Goal: Check status: Check status

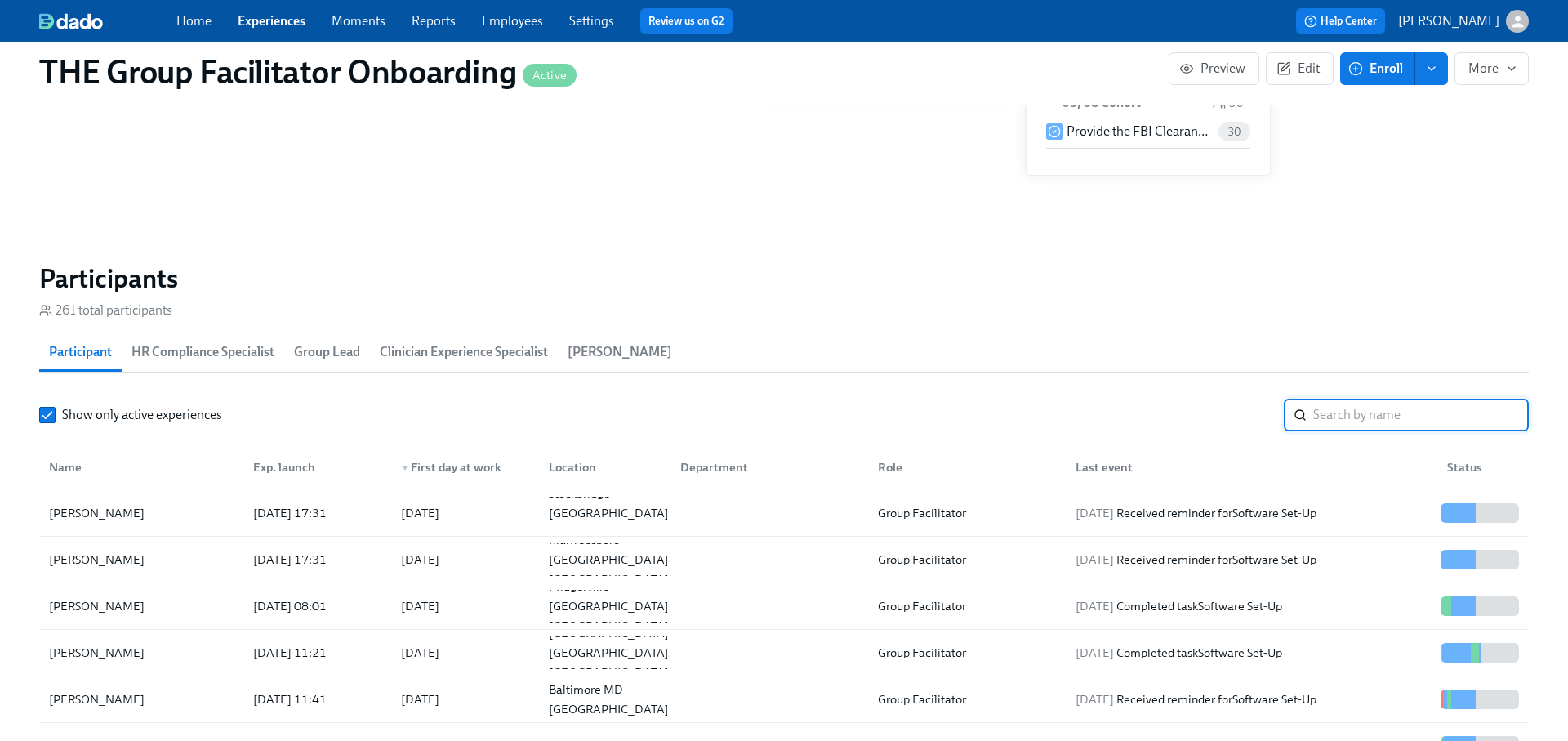
scroll to position [181, 0]
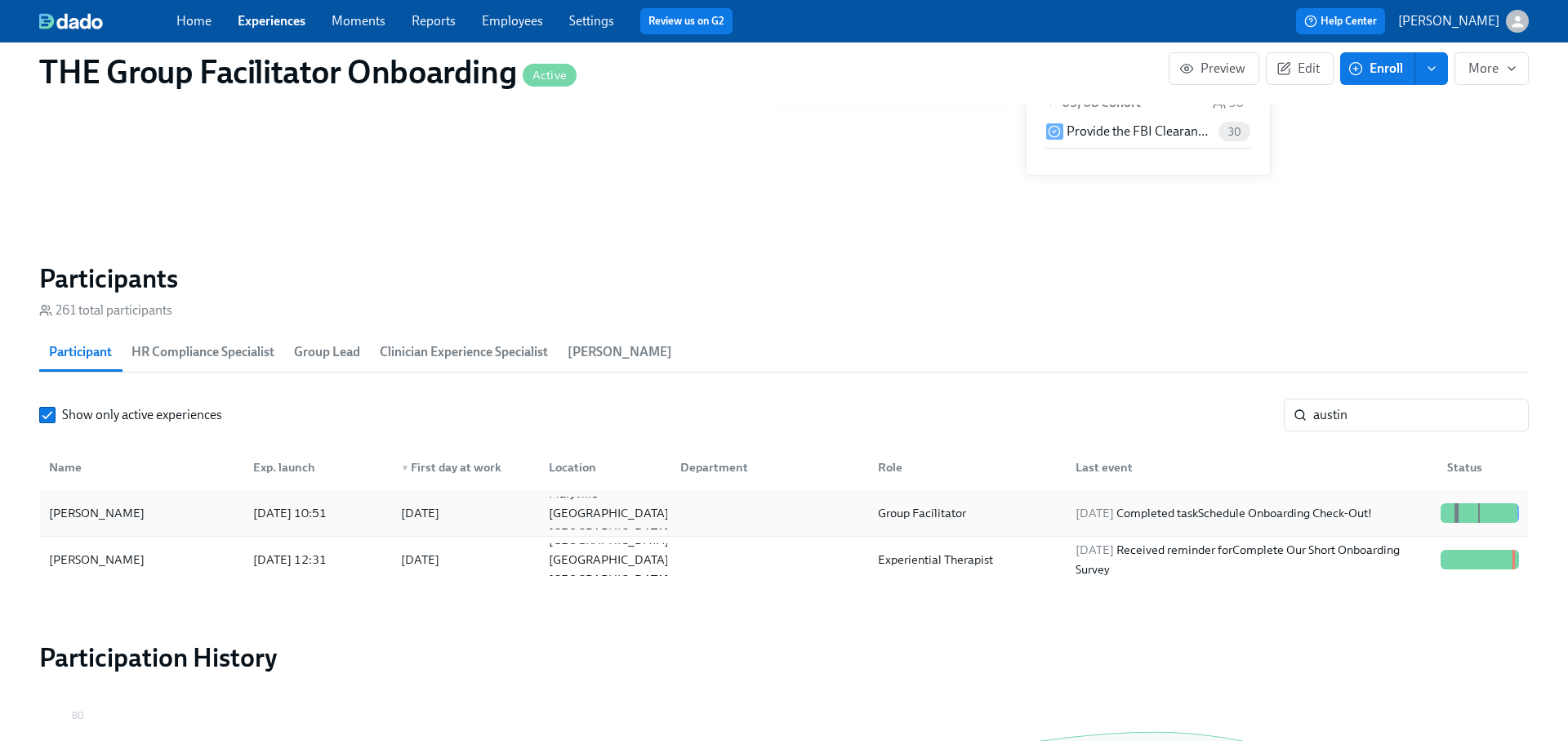
click at [1340, 514] on div "2025/09/09 Completed task Schedule Onboarding Check-Out!" at bounding box center [1223, 513] width 309 height 20
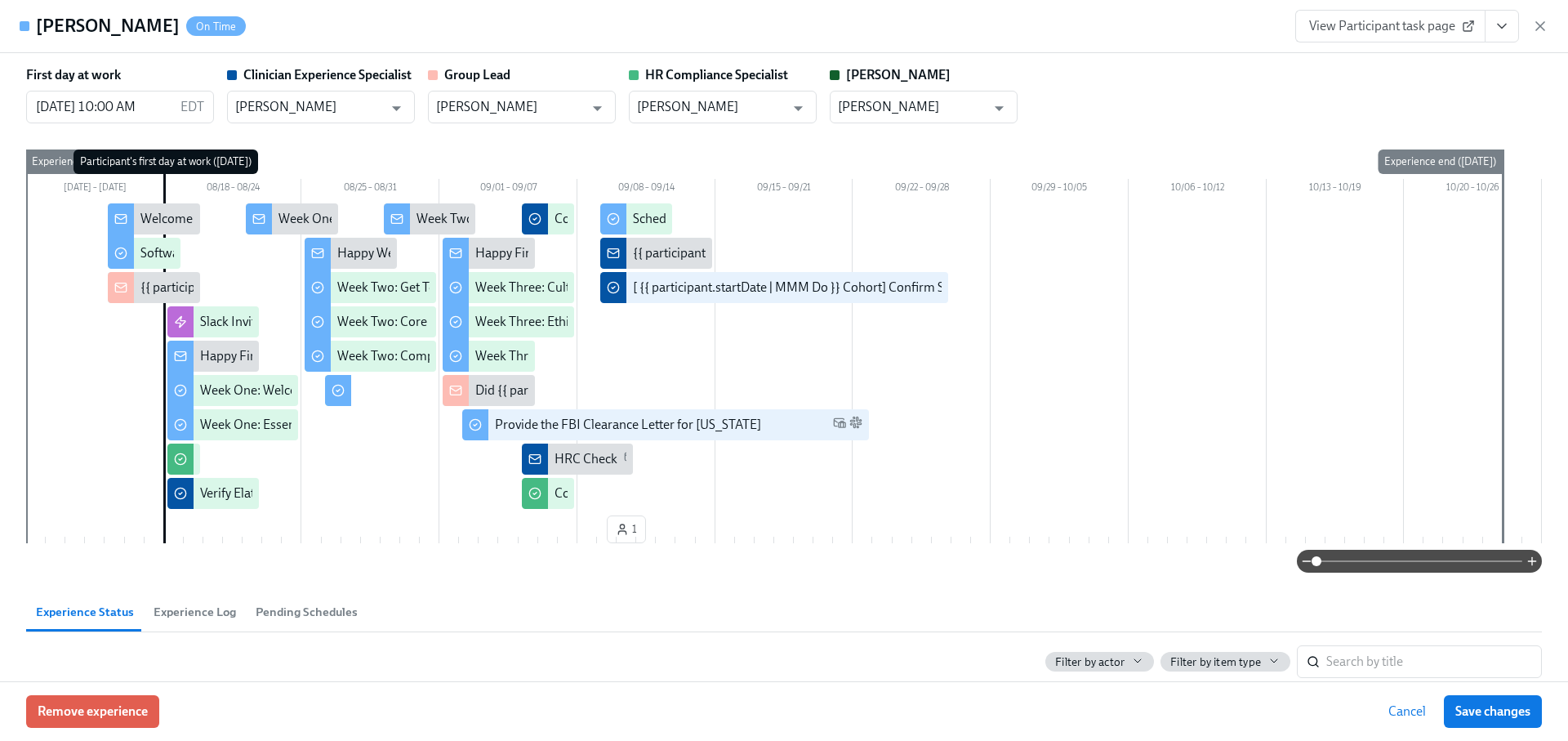
click at [1514, 19] on button "View task page" at bounding box center [1502, 25] width 35 height 33
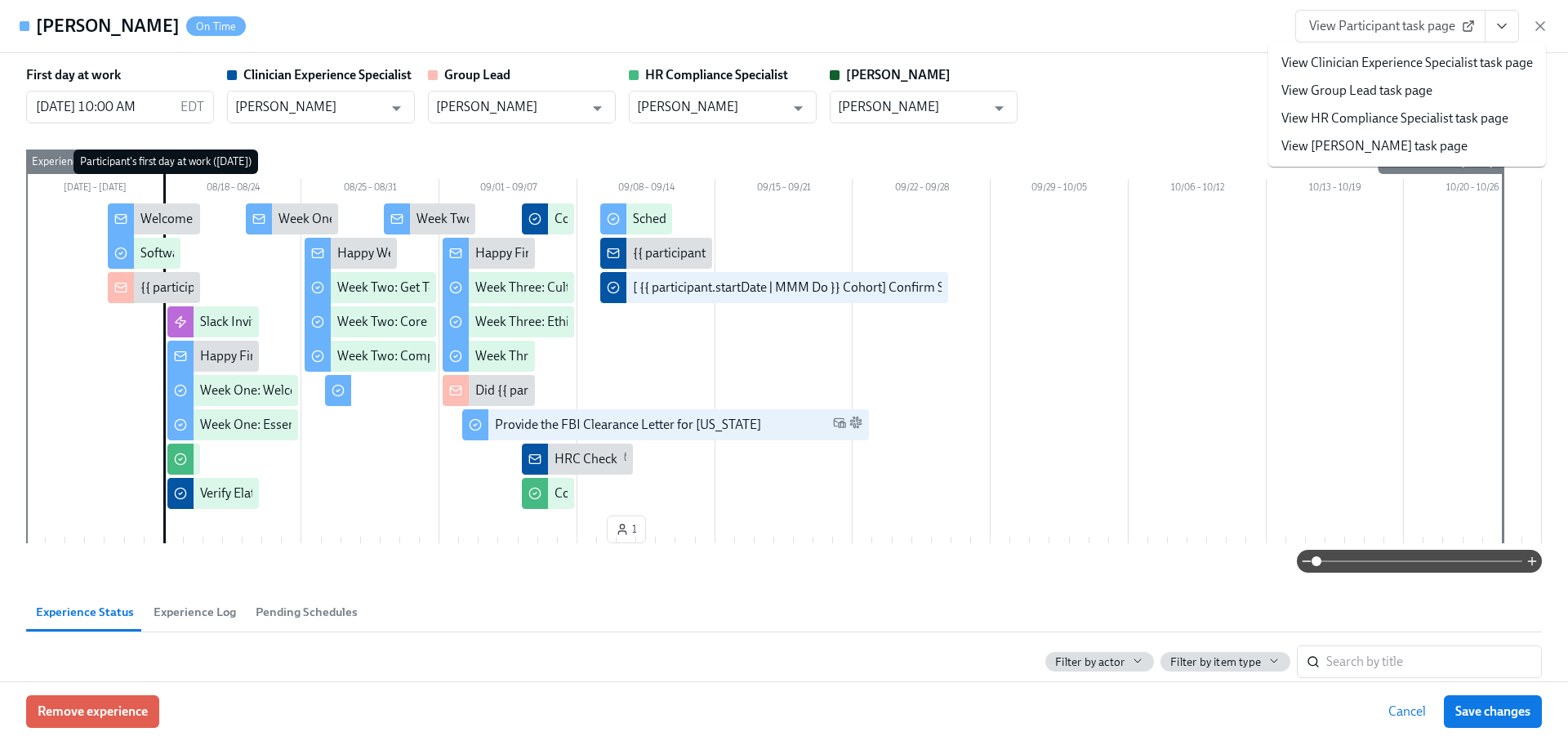
click at [1462, 63] on link "View Clinician Experience Specialist task page" at bounding box center [1406, 63] width 251 height 18
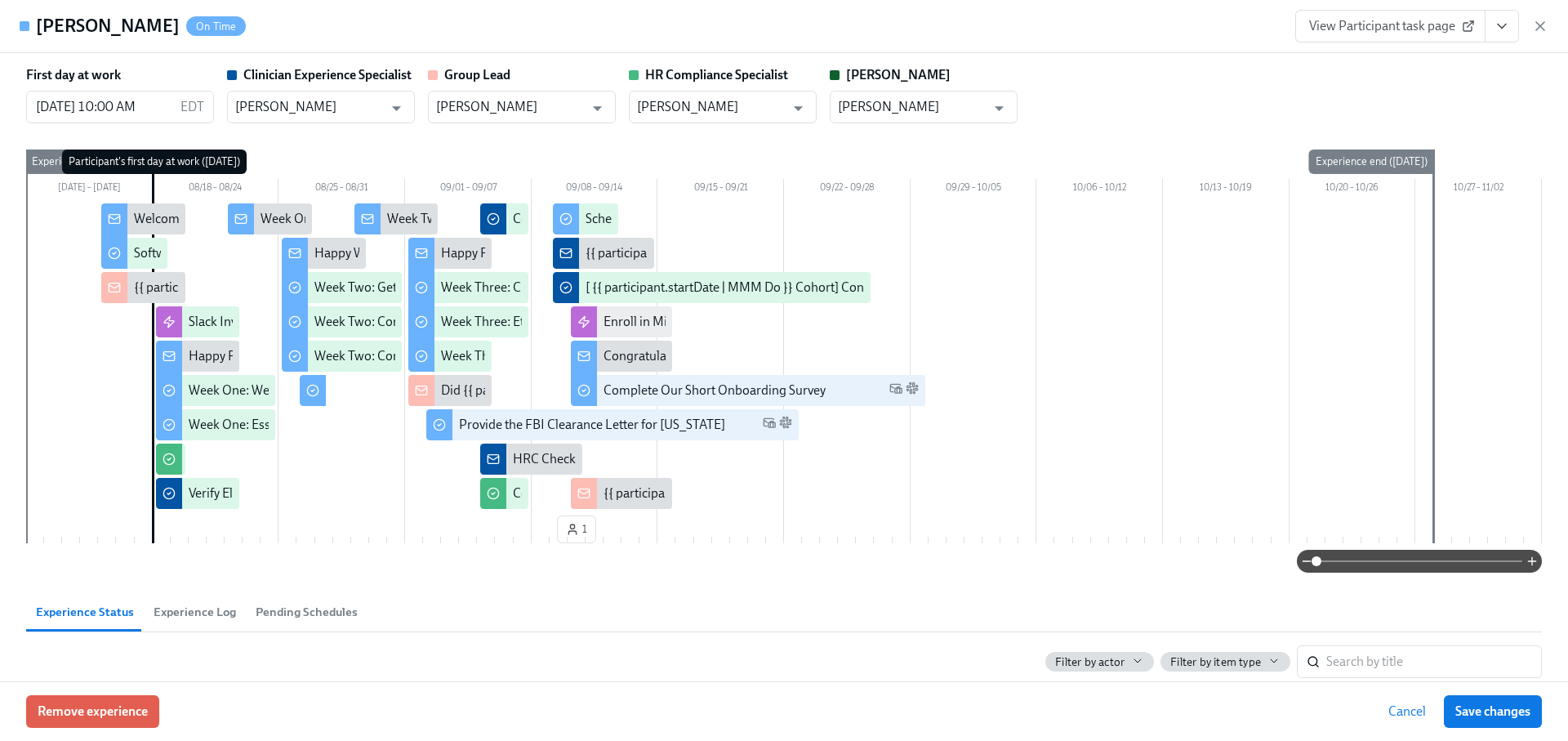
click at [1535, 22] on icon "button" at bounding box center [1540, 25] width 16 height 16
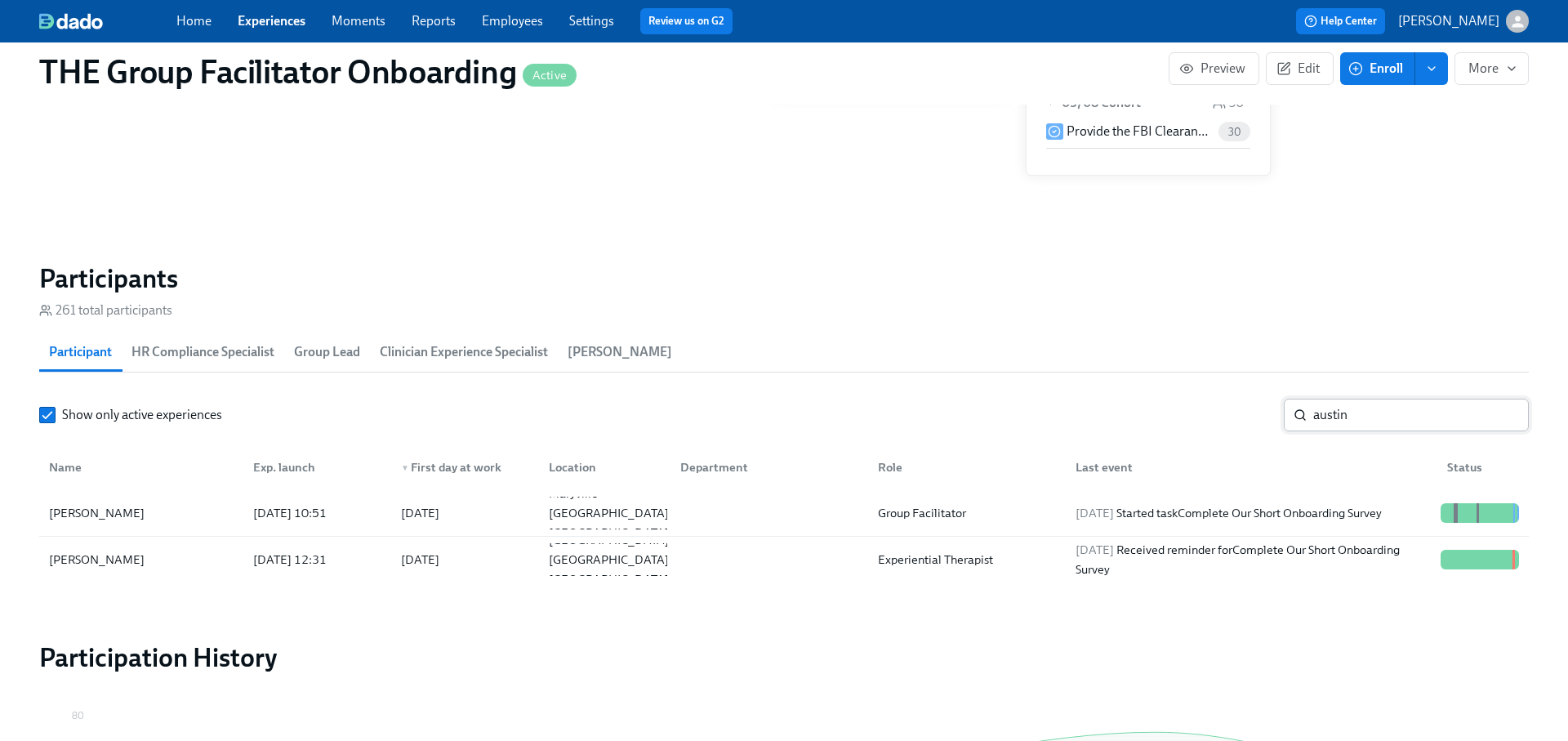
click at [1360, 414] on input "austin" at bounding box center [1420, 415] width 216 height 33
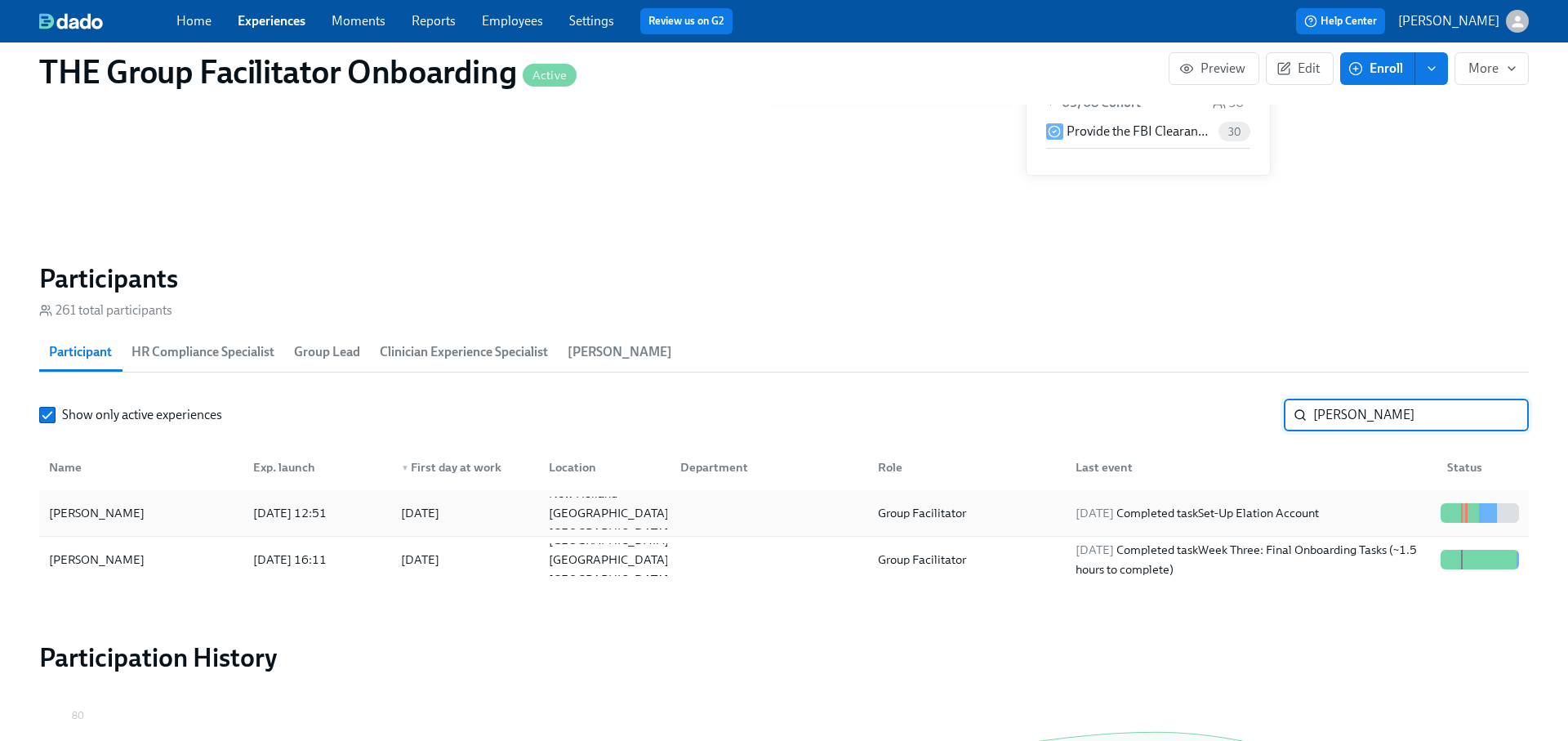
type input "shane"
click at [1261, 506] on div "2025/09/10 Completed task Set-Up Elation Account" at bounding box center [1197, 513] width 257 height 20
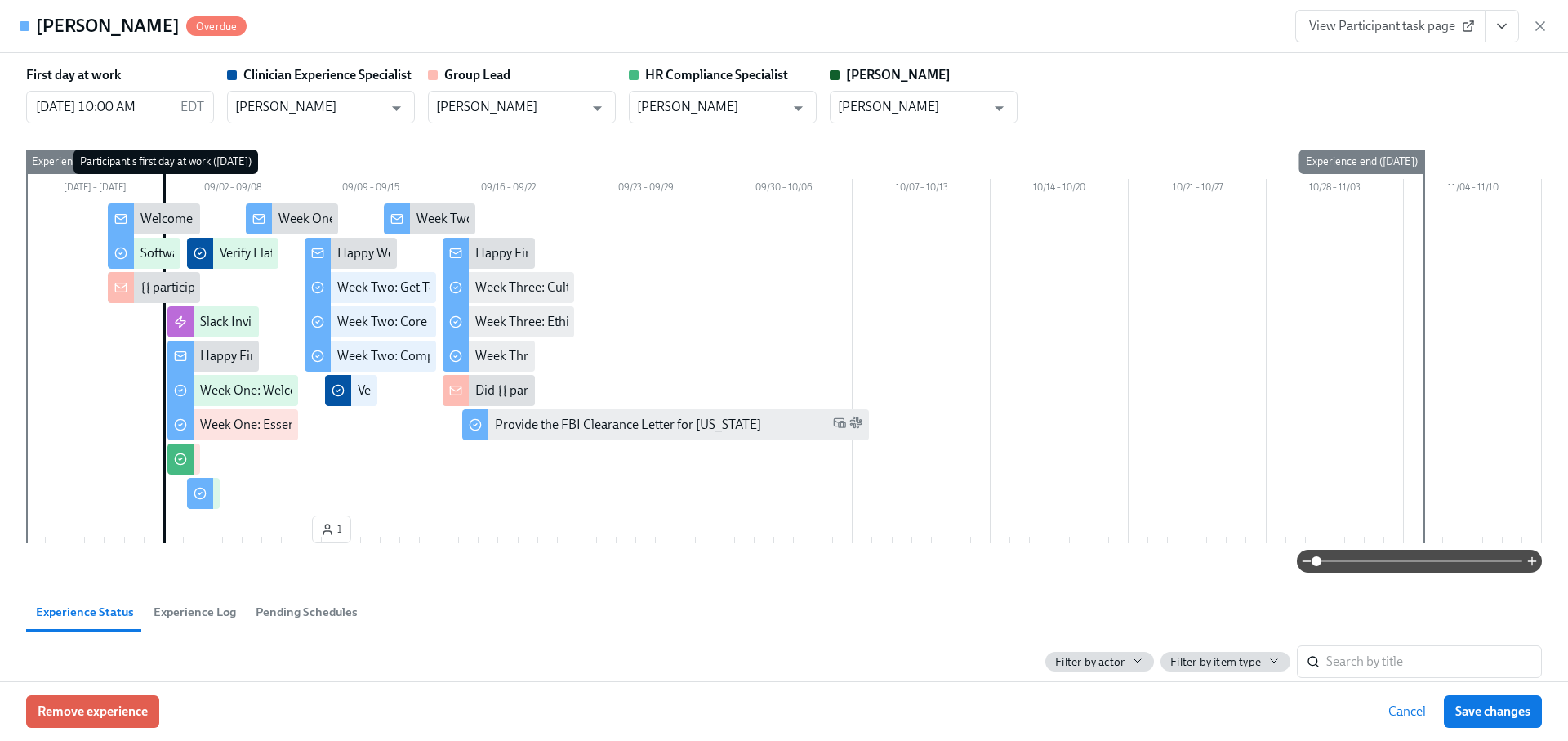
click at [1351, 36] on link "View Participant task page" at bounding box center [1391, 25] width 191 height 33
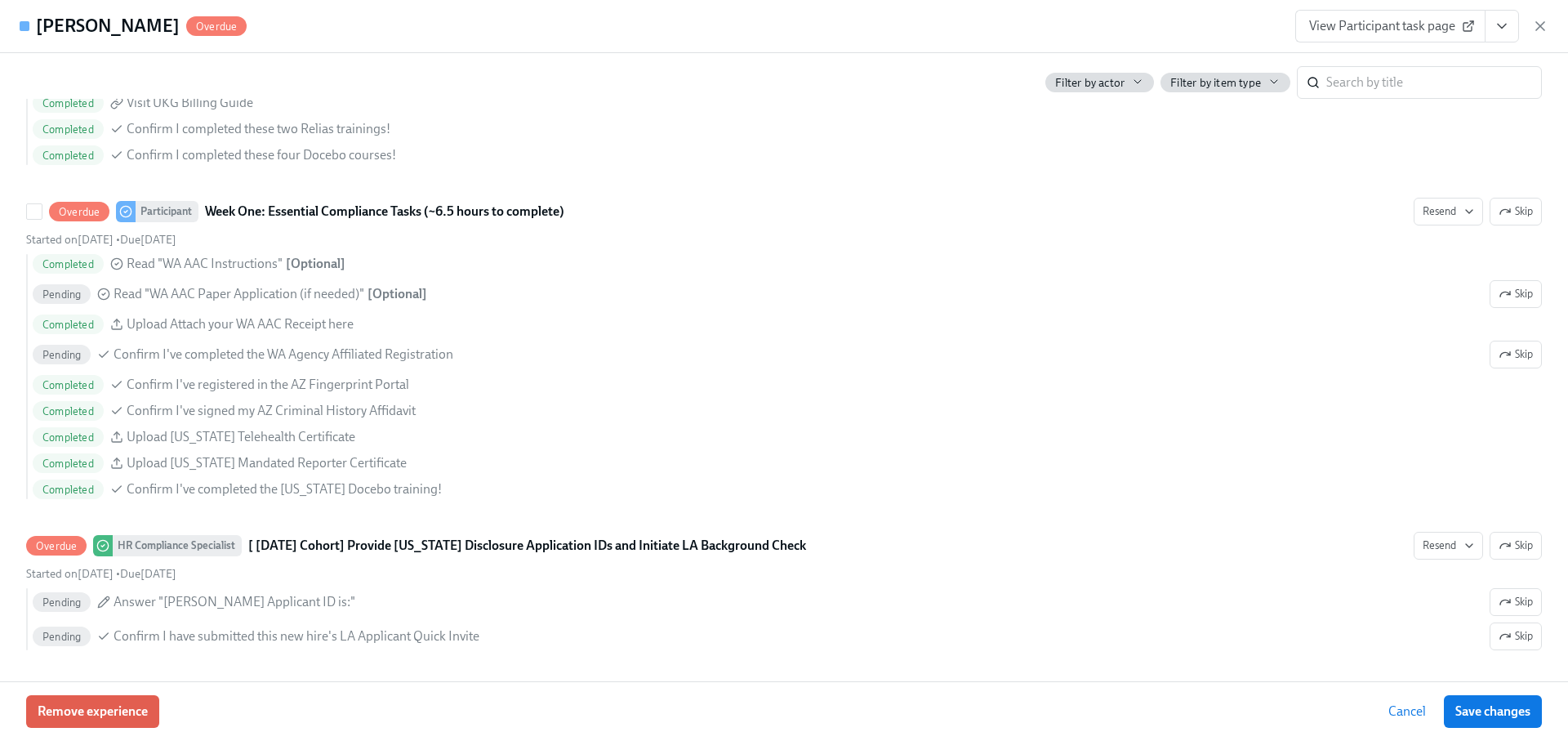
scroll to position [1224, 0]
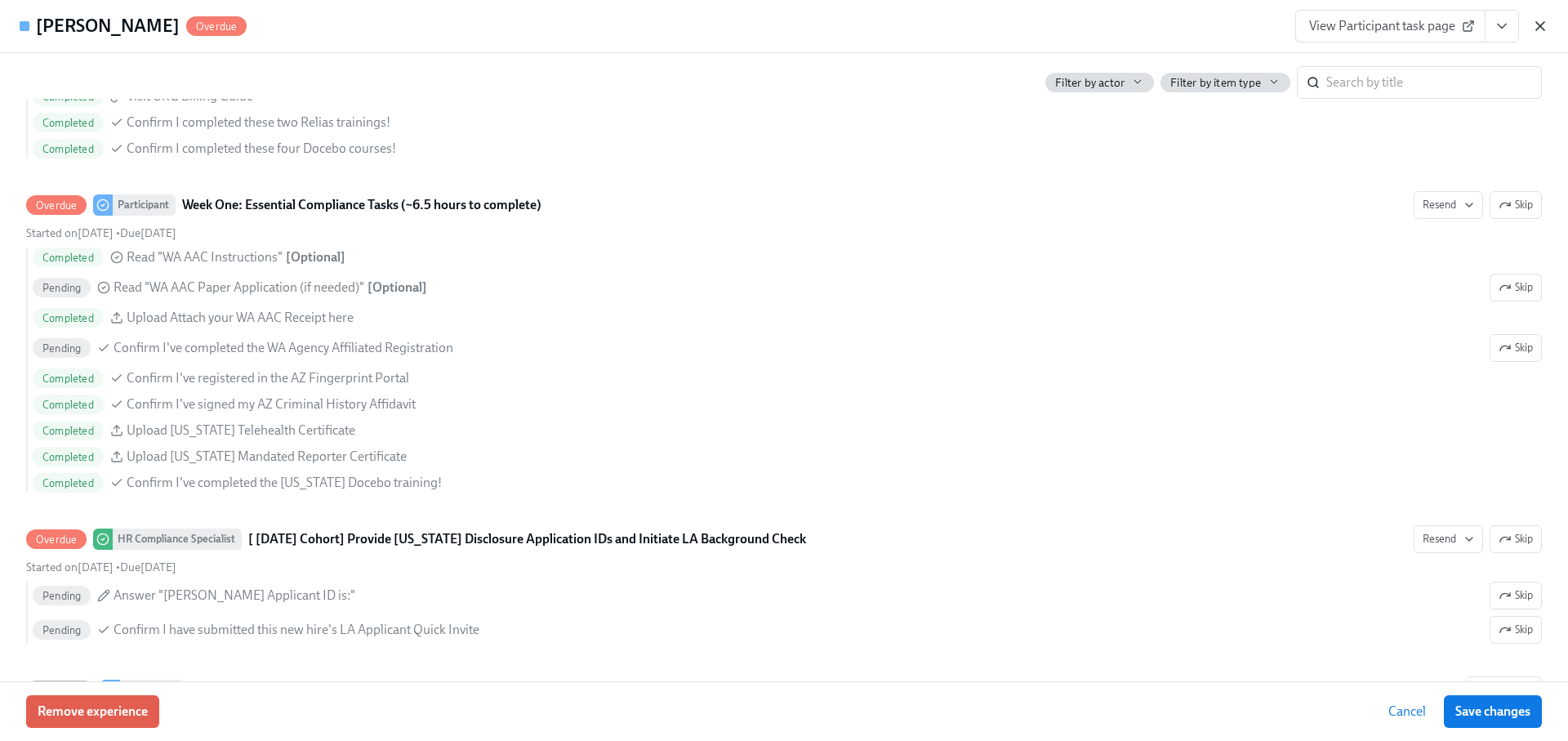
click at [1537, 29] on icon "button" at bounding box center [1540, 26] width 8 height 8
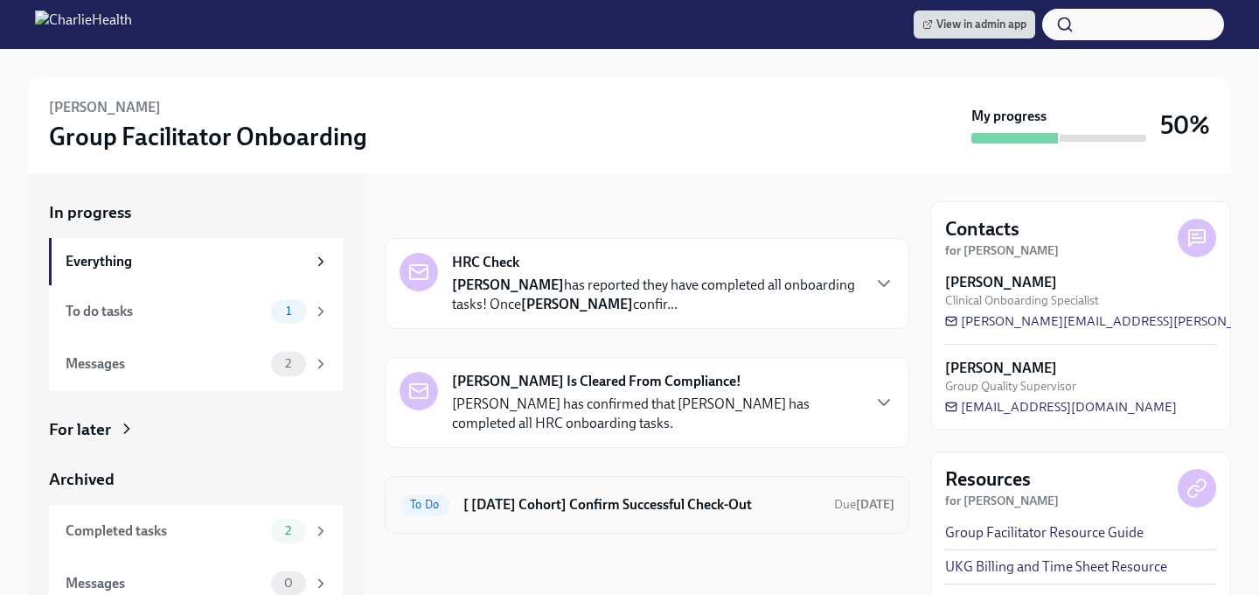
click at [524, 517] on div "To Do [ [DATE] Cohort] Confirm Successful Check-Out Due [DATE]" at bounding box center [647, 505] width 495 height 28
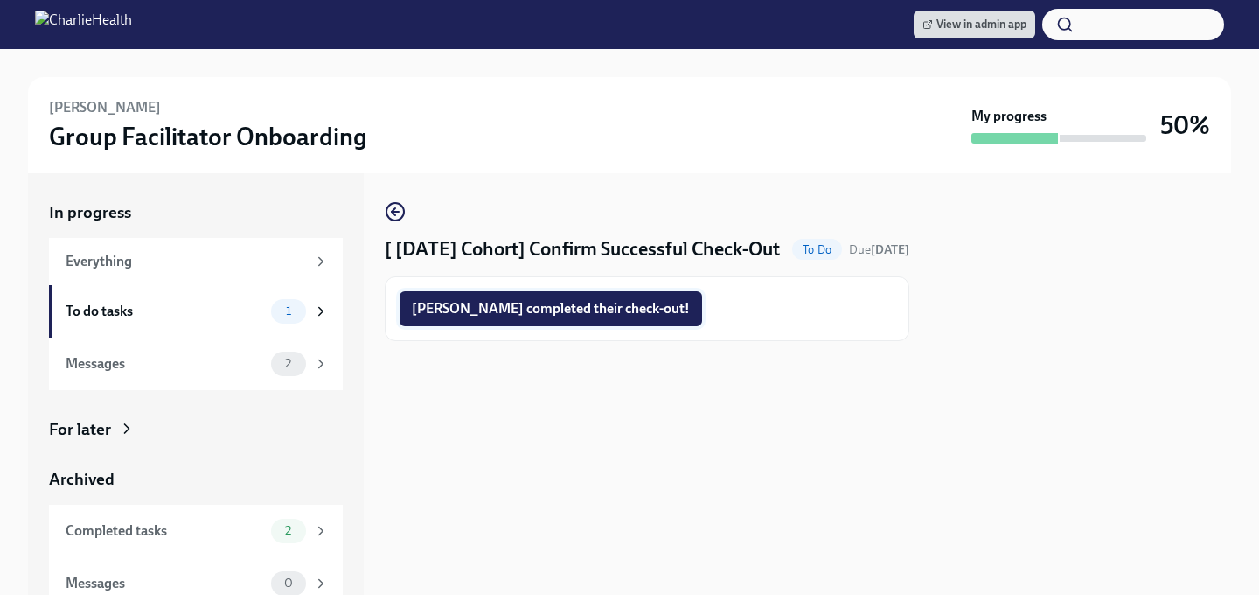
click at [506, 317] on span "[PERSON_NAME] completed their check-out!" at bounding box center [551, 308] width 278 height 17
